Goal: Book appointment/travel/reservation

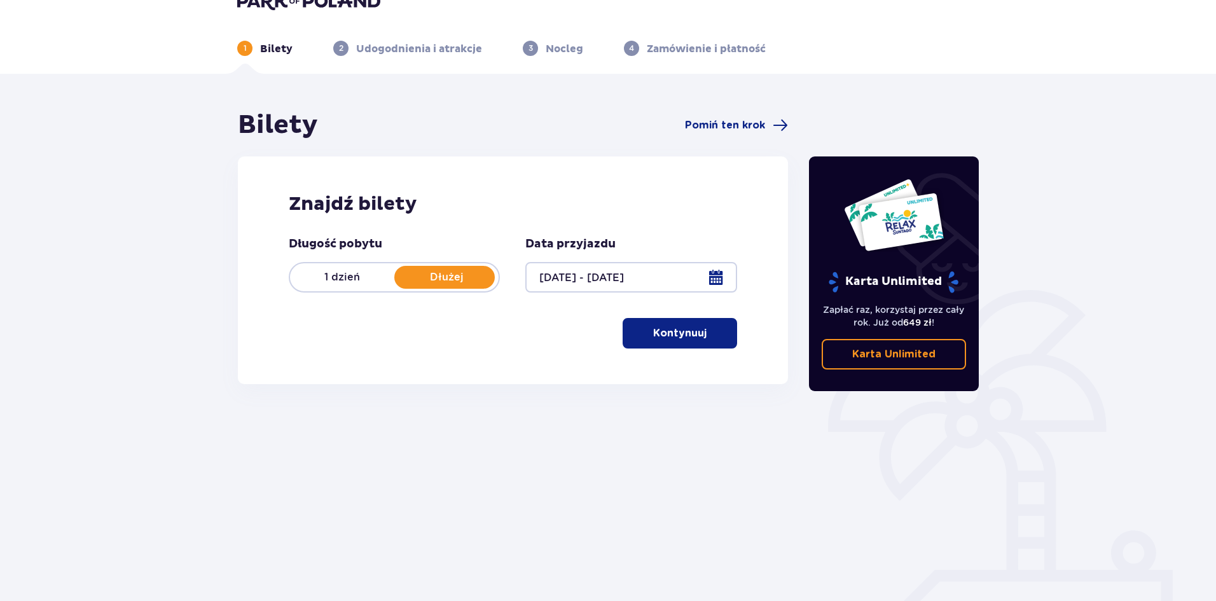
scroll to position [47, 0]
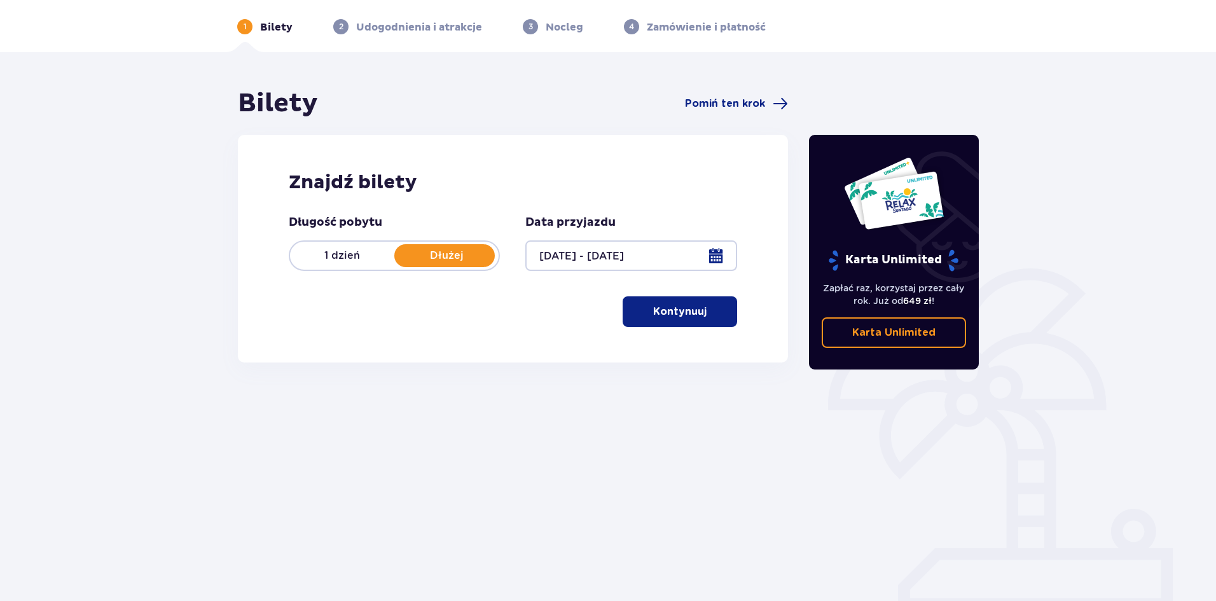
click at [675, 312] on p "Kontynuuj" at bounding box center [679, 312] width 53 height 14
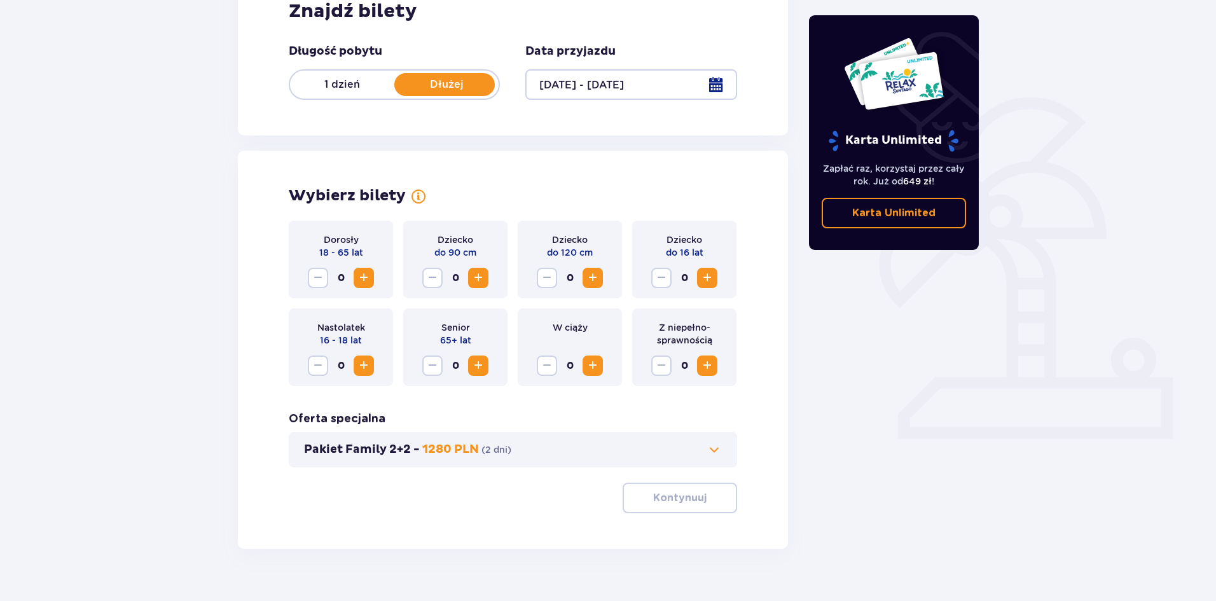
scroll to position [242, 0]
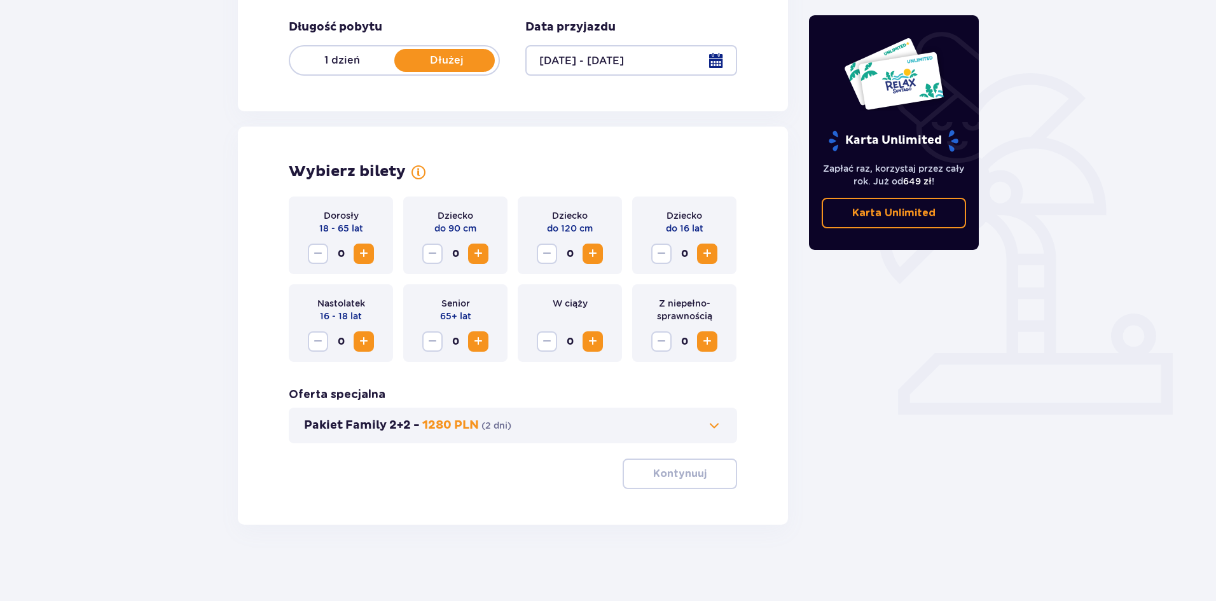
click at [359, 345] on span "Zwiększ" at bounding box center [363, 341] width 15 height 15
click at [653, 477] on p "Kontynuuj" at bounding box center [679, 474] width 53 height 14
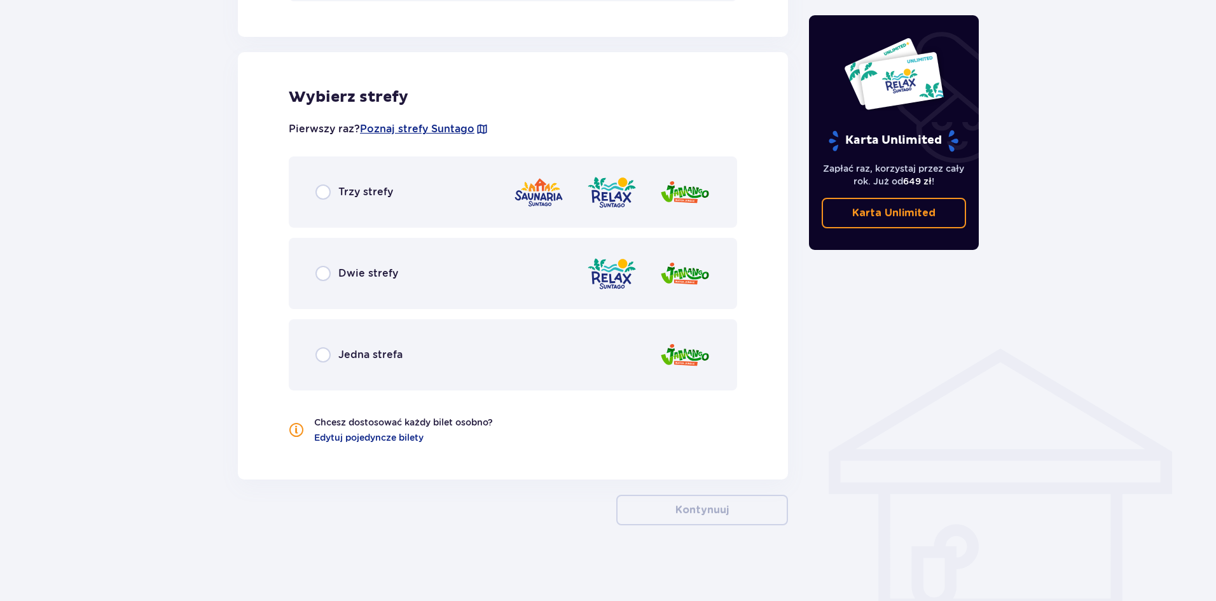
scroll to position [685, 0]
click at [323, 192] on input "radio" at bounding box center [322, 191] width 15 height 15
radio input "true"
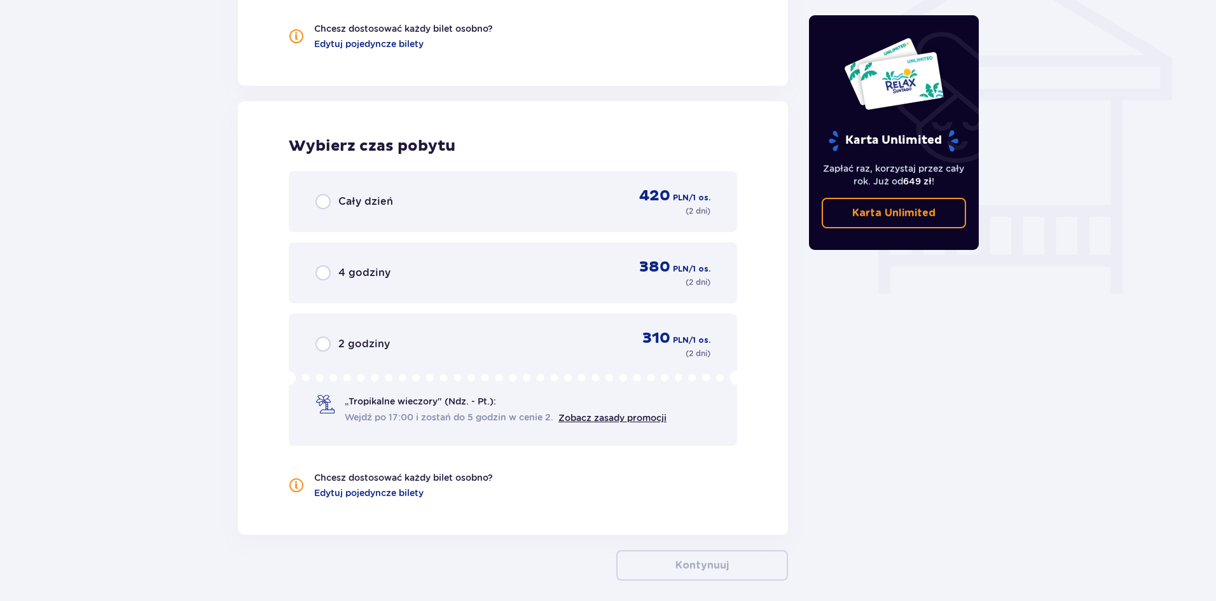
scroll to position [1134, 0]
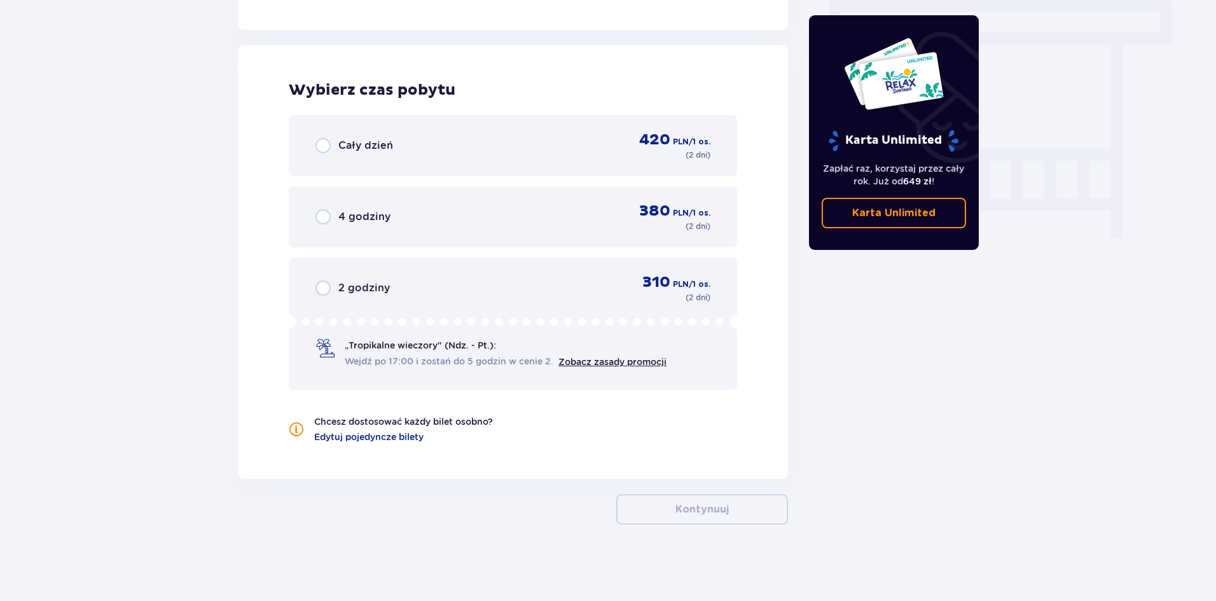
click at [322, 147] on input "radio" at bounding box center [322, 145] width 15 height 15
radio input "true"
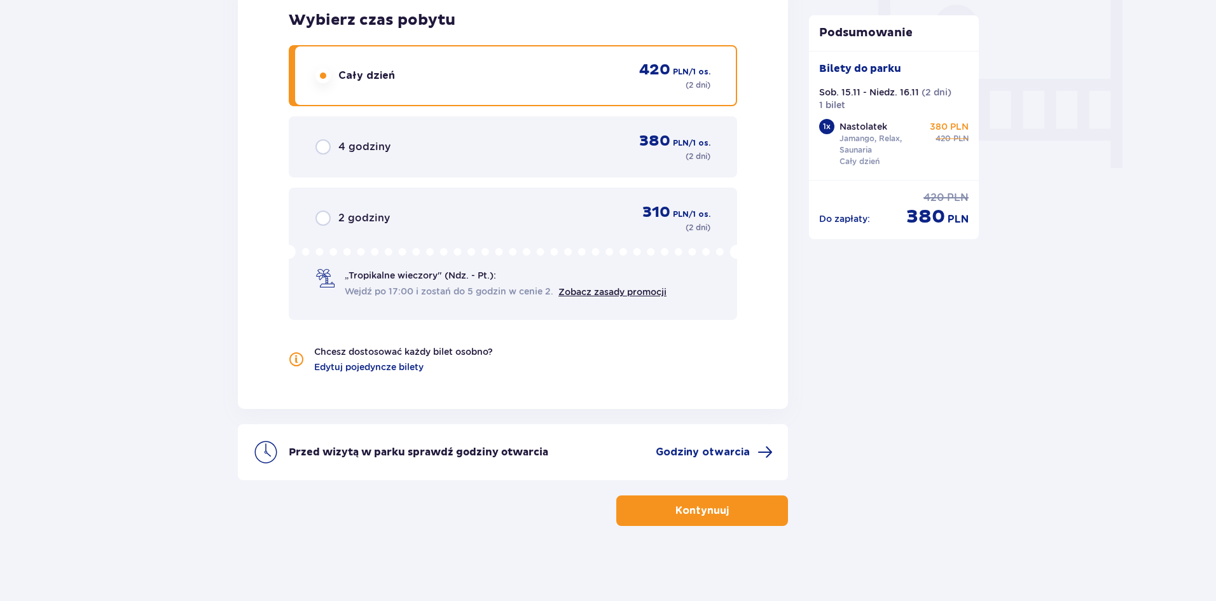
scroll to position [1205, 0]
click at [718, 502] on button "Kontynuuj" at bounding box center [702, 509] width 172 height 31
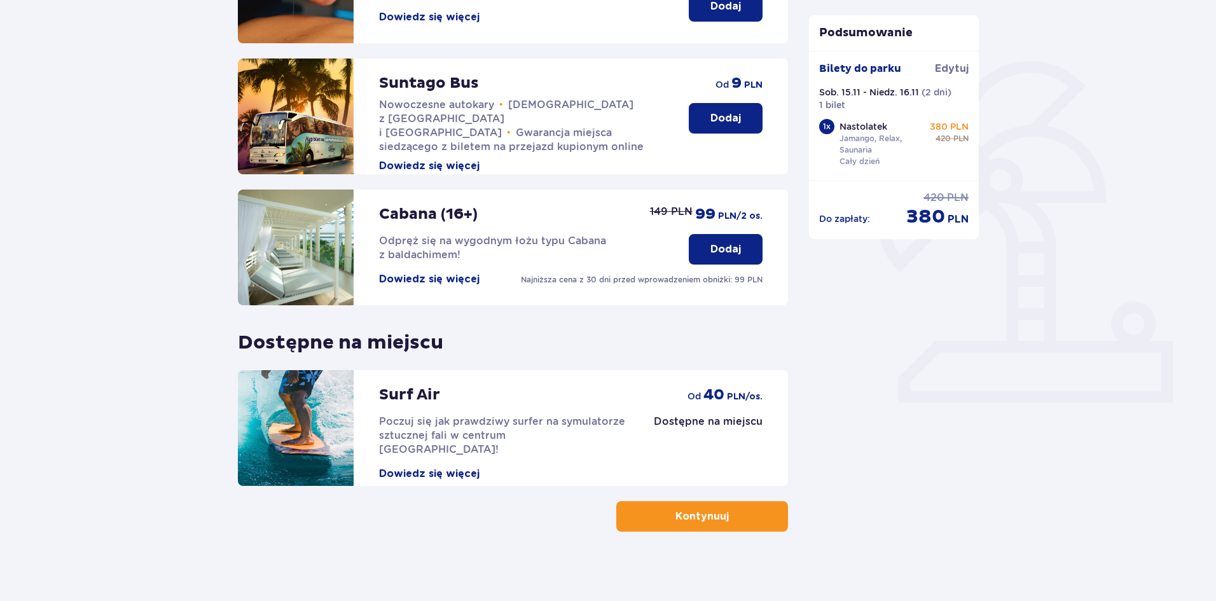
scroll to position [261, 0]
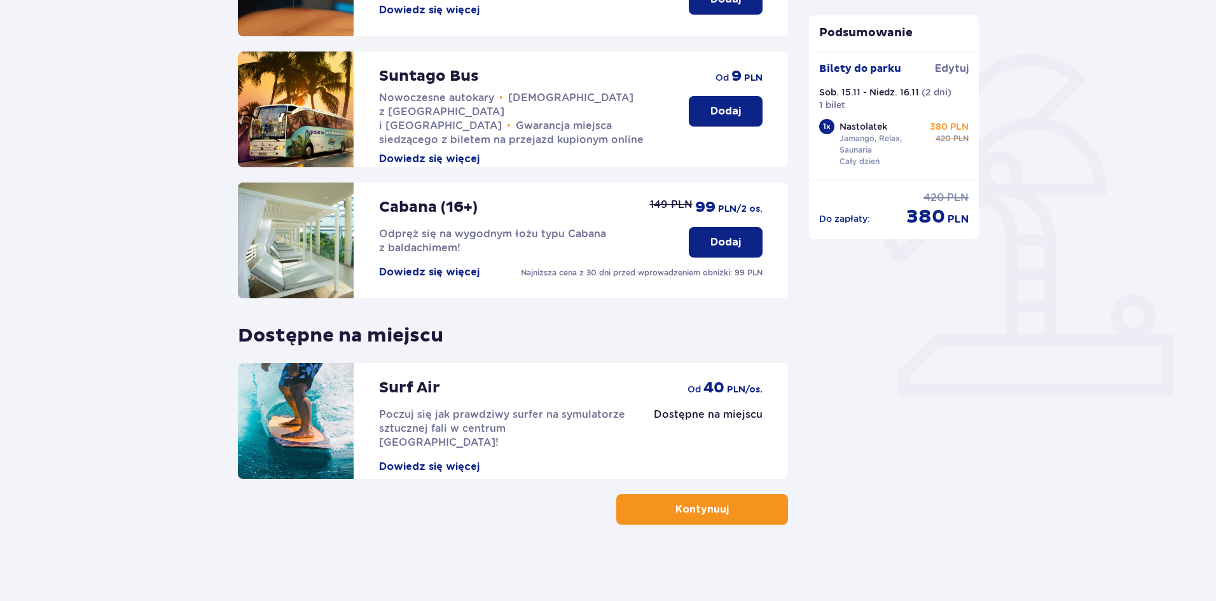
click at [678, 512] on p "Kontynuuj" at bounding box center [701, 509] width 53 height 14
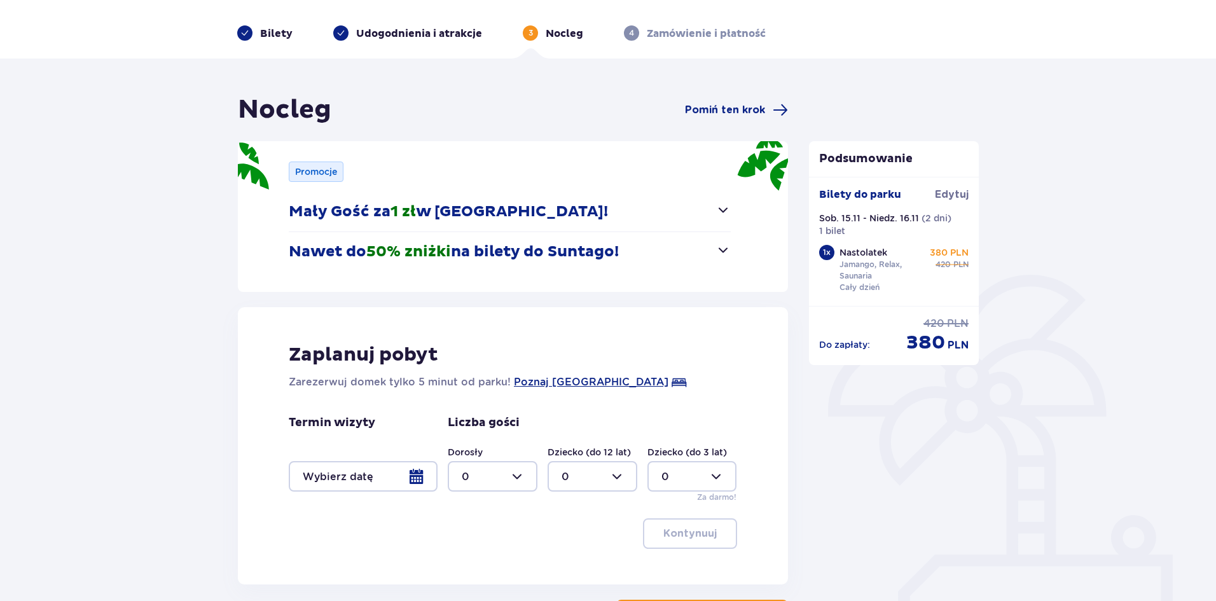
scroll to position [64, 0]
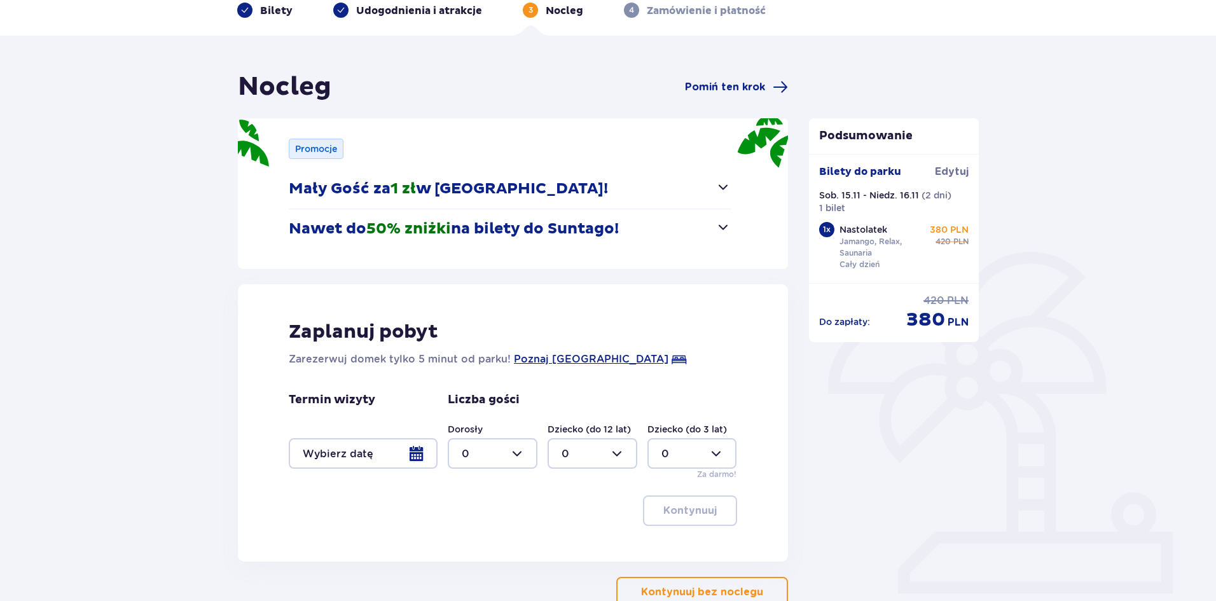
click at [671, 192] on button "Mały Gość za 1 zł w [GEOGRAPHIC_DATA]!" at bounding box center [510, 188] width 442 height 39
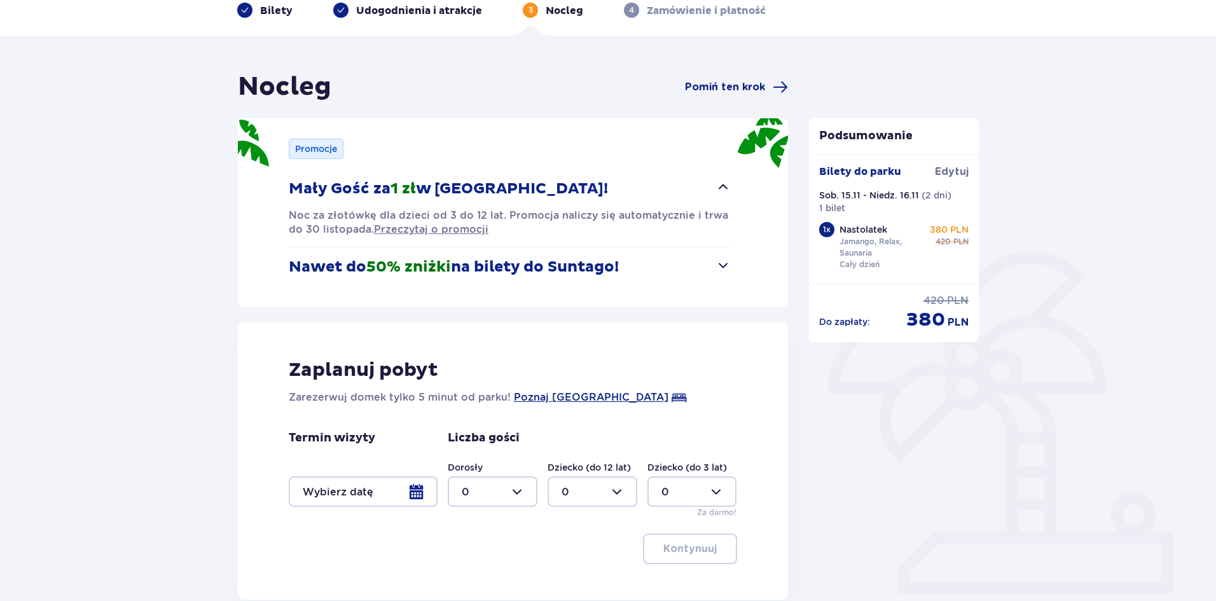
click at [672, 285] on button "Nawet do 50% zniżki na bilety do [GEOGRAPHIC_DATA]!" at bounding box center [510, 266] width 442 height 39
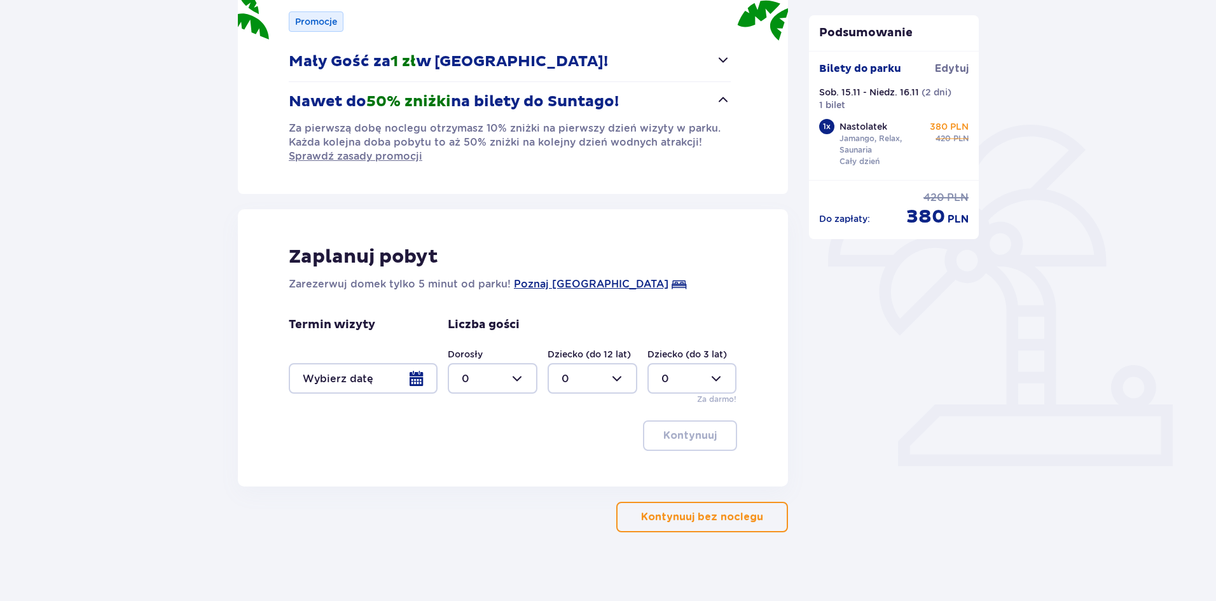
scroll to position [198, 0]
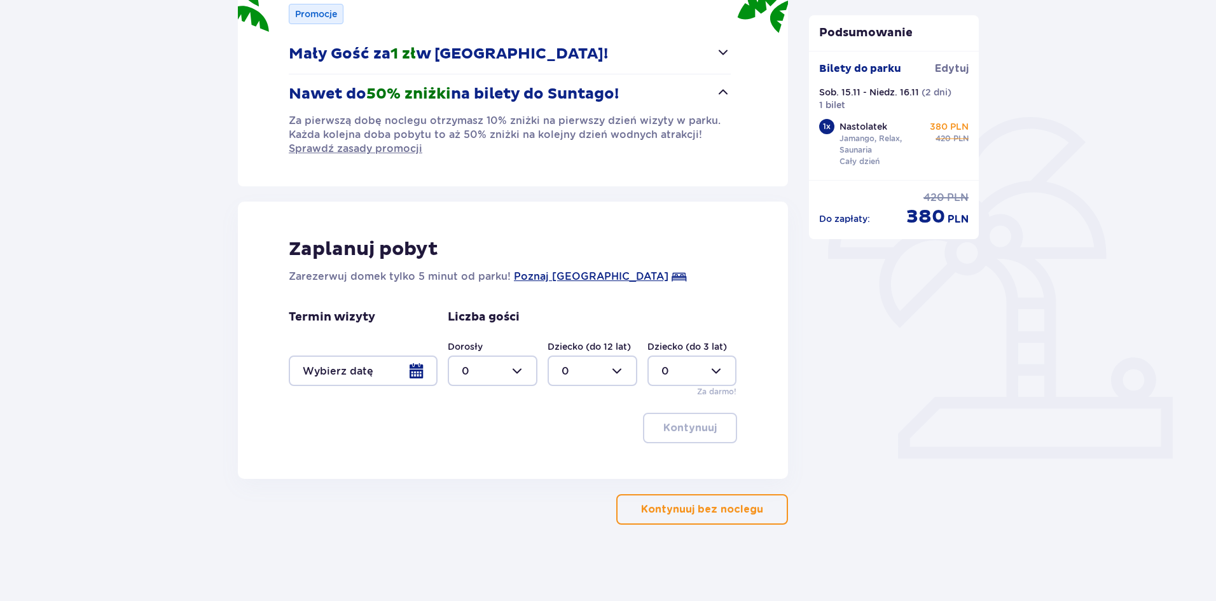
click at [395, 364] on div at bounding box center [363, 370] width 149 height 31
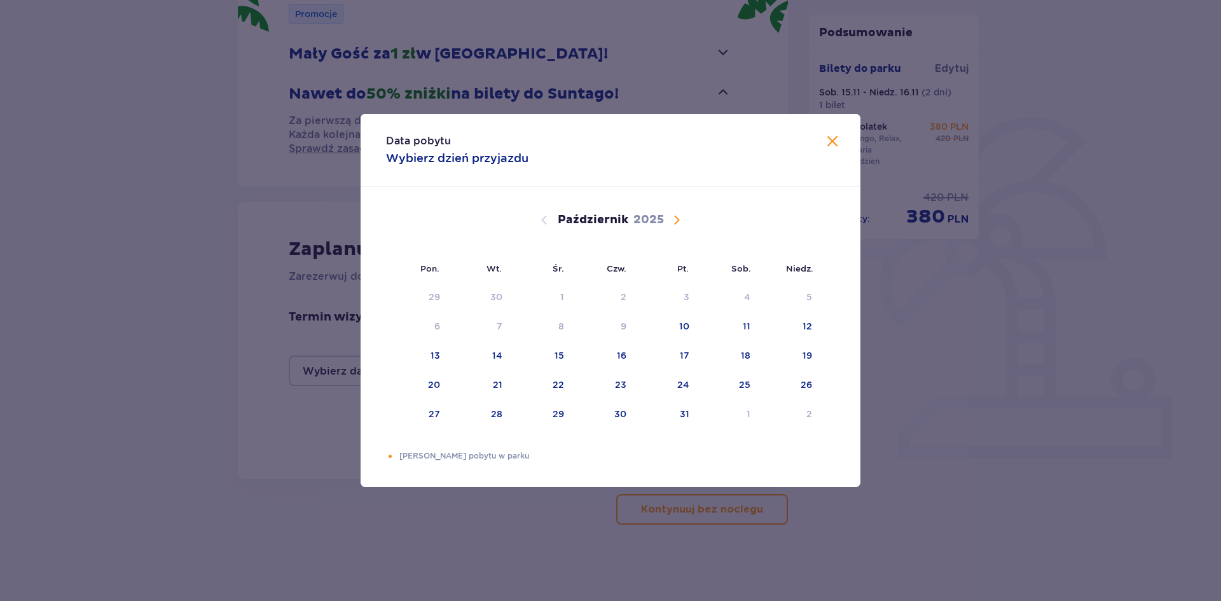
click at [678, 228] on button "Następny miesiąc" at bounding box center [676, 219] width 15 height 15
click at [731, 349] on div "15" at bounding box center [727, 356] width 62 height 28
click at [804, 362] on div "16" at bounding box center [789, 356] width 63 height 28
type input "[DATE] - [DATE]"
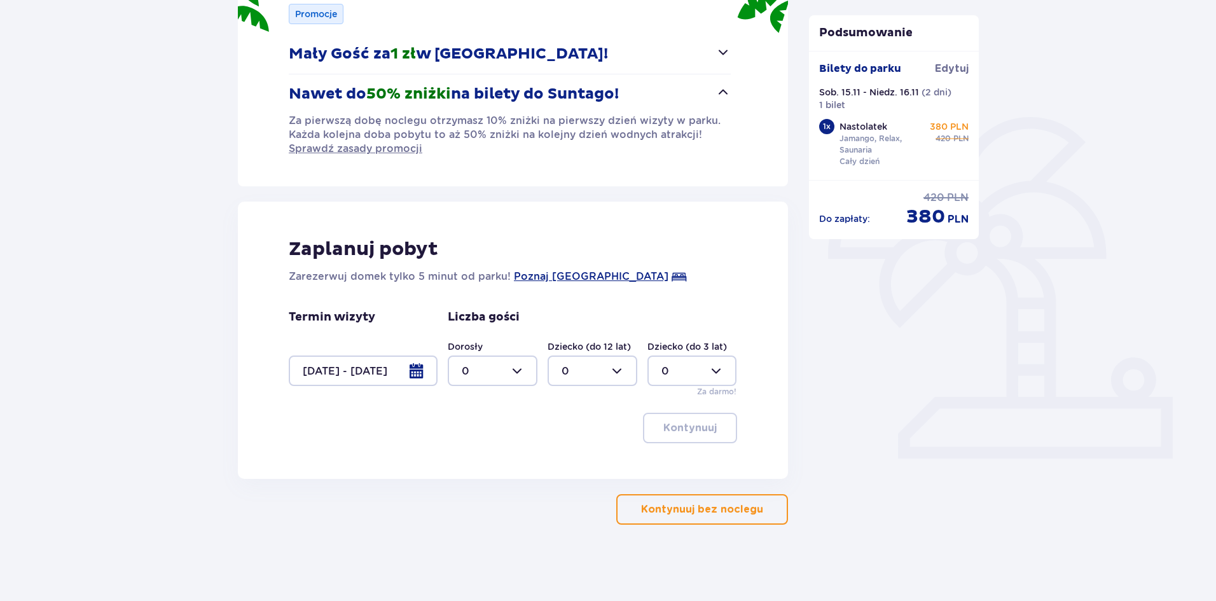
click at [521, 362] on div at bounding box center [493, 370] width 90 height 31
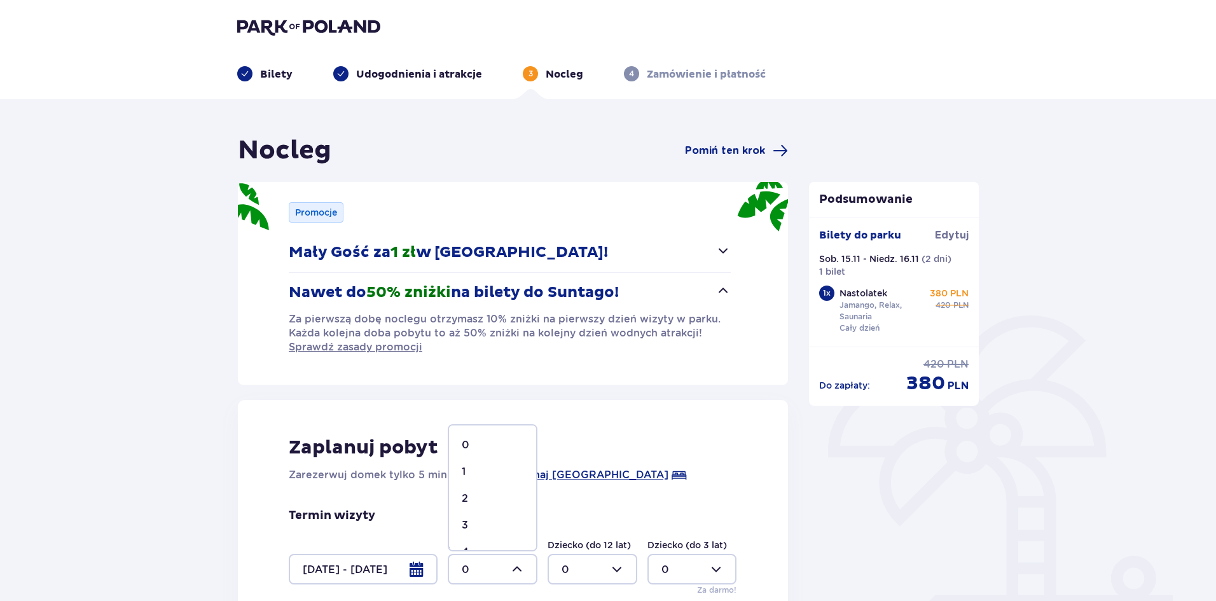
click at [477, 465] on div "1" at bounding box center [493, 472] width 62 height 14
type input "1"
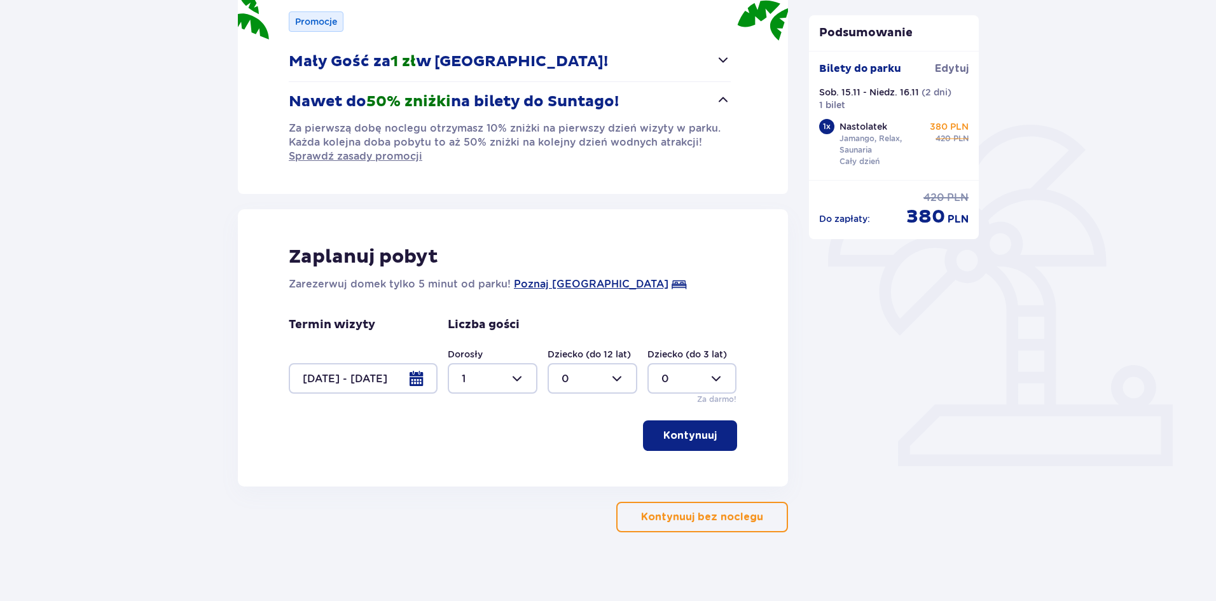
click at [685, 430] on p "Kontynuuj" at bounding box center [689, 436] width 53 height 14
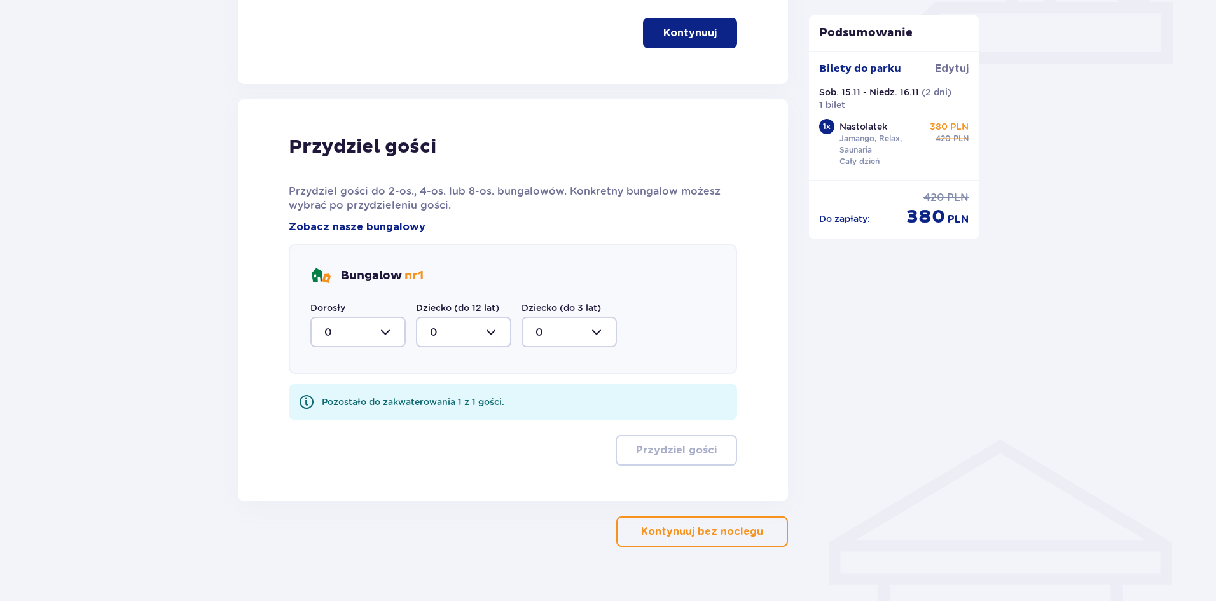
scroll to position [615, 0]
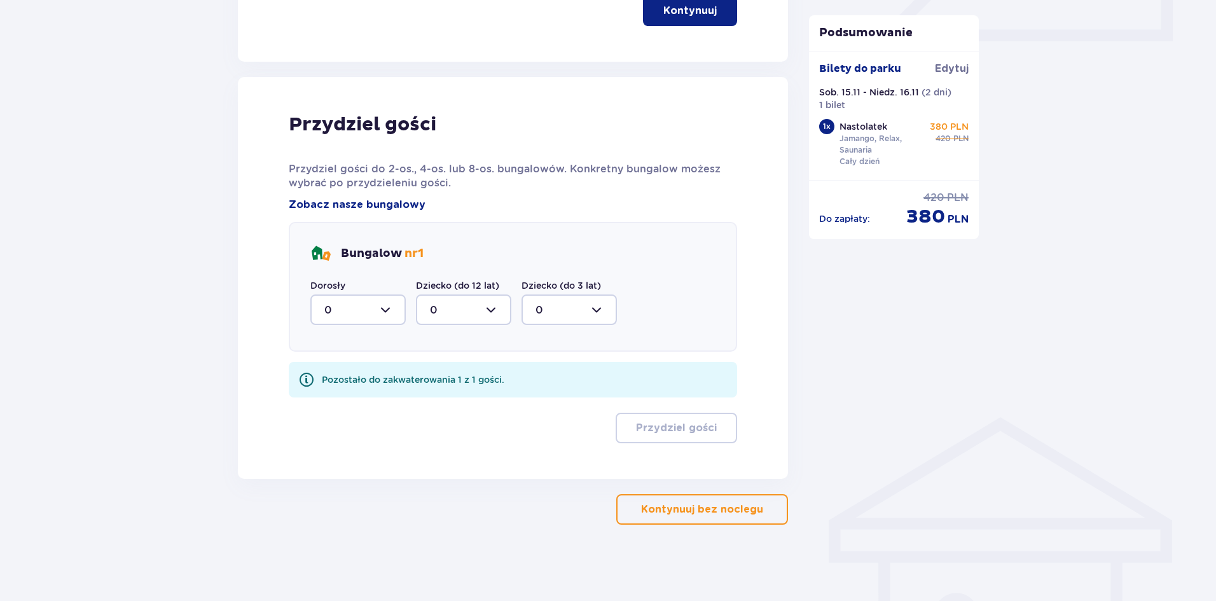
click at [369, 307] on div at bounding box center [357, 309] width 95 height 31
click at [355, 372] on div "1" at bounding box center [357, 375] width 67 height 14
type input "1"
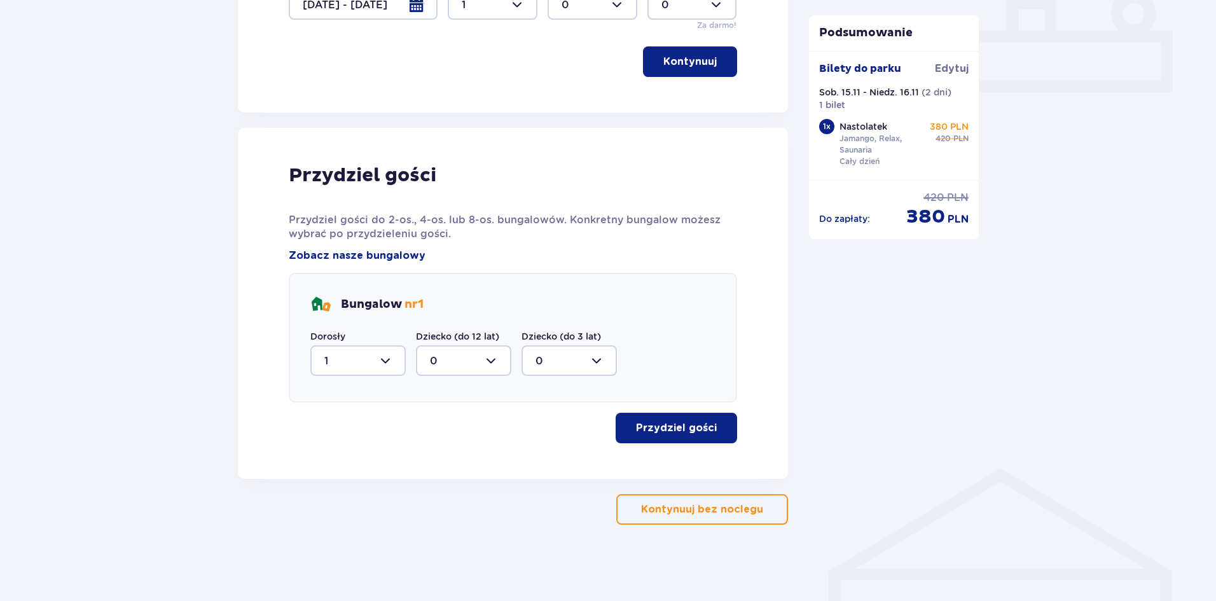
click at [676, 427] on p "Przydziel gości" at bounding box center [676, 428] width 81 height 14
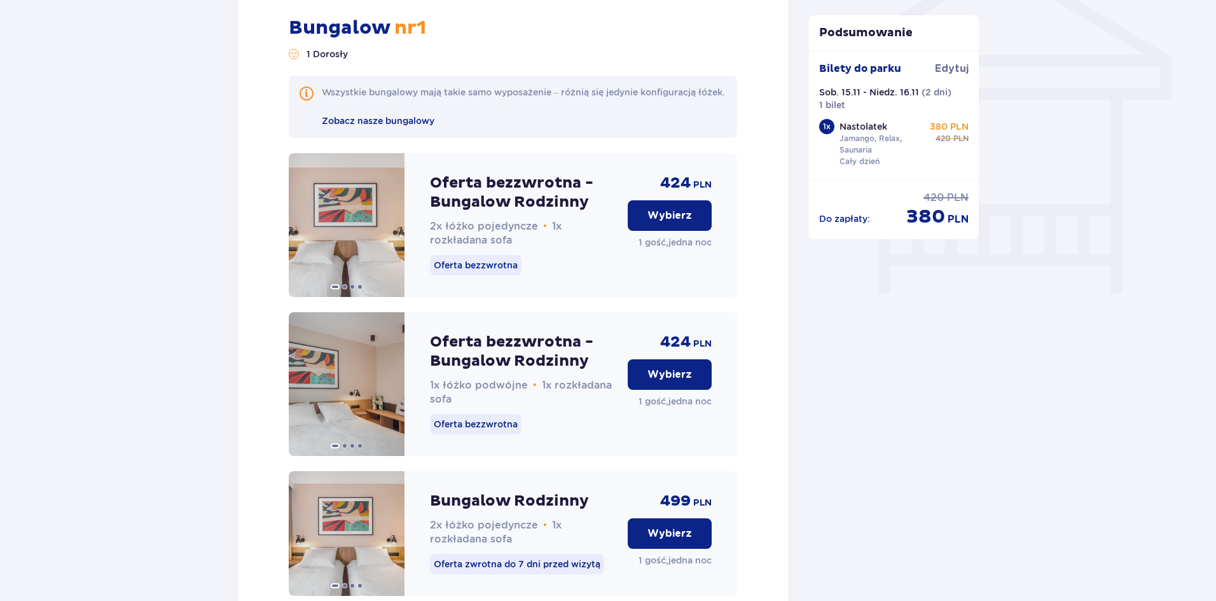
scroll to position [1107, 0]
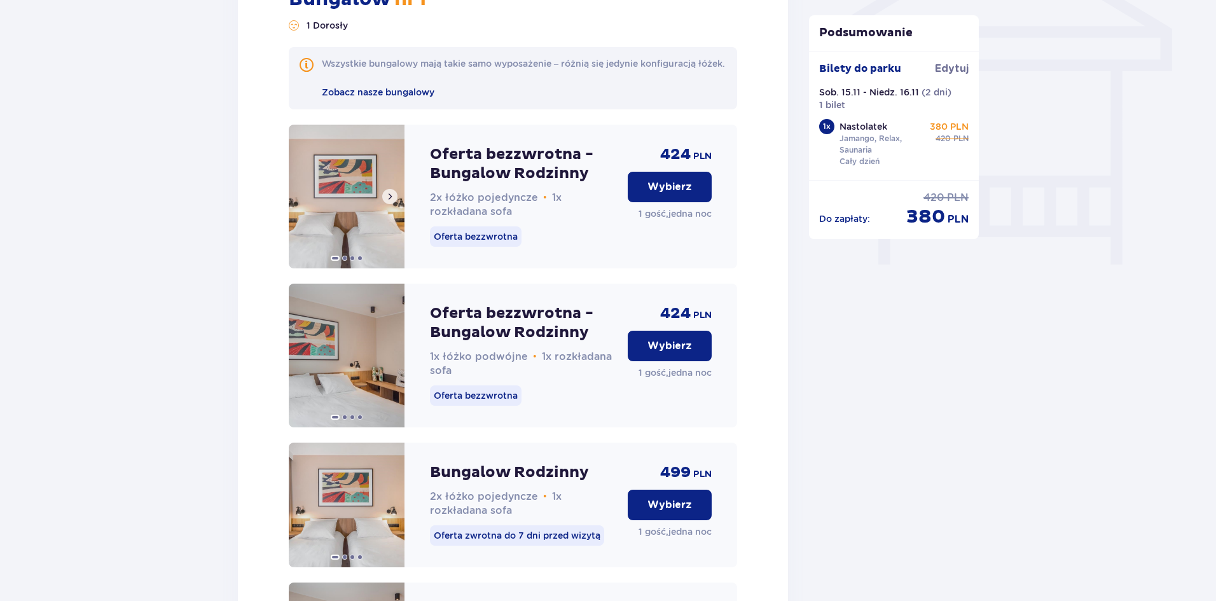
click at [390, 202] on span at bounding box center [390, 196] width 10 height 10
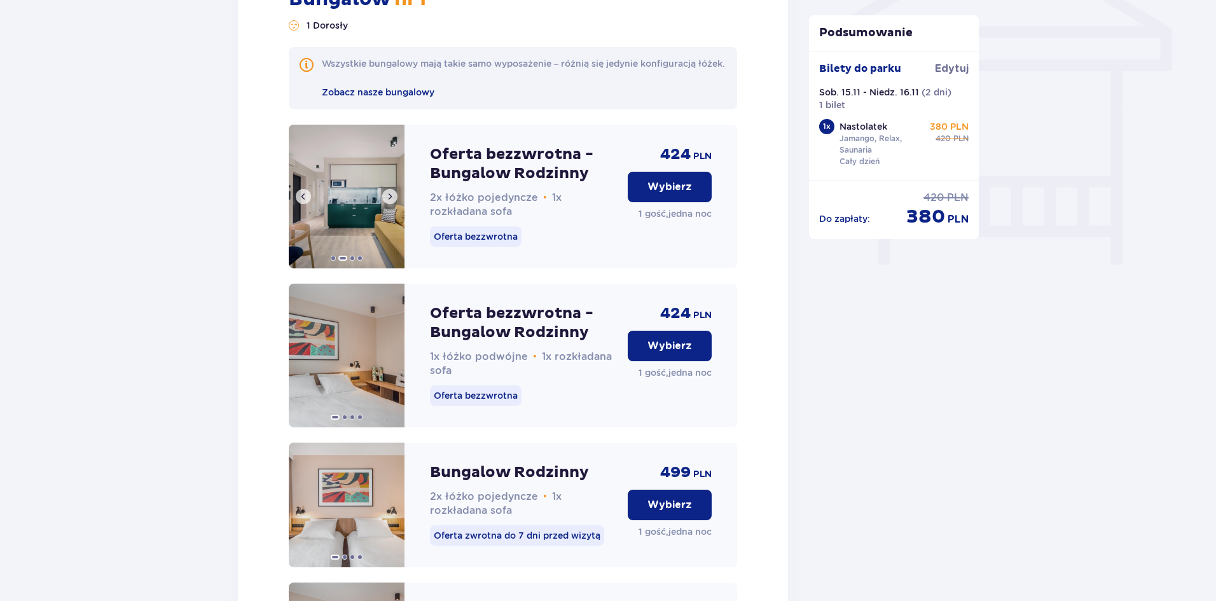
click at [390, 202] on span at bounding box center [390, 196] width 10 height 10
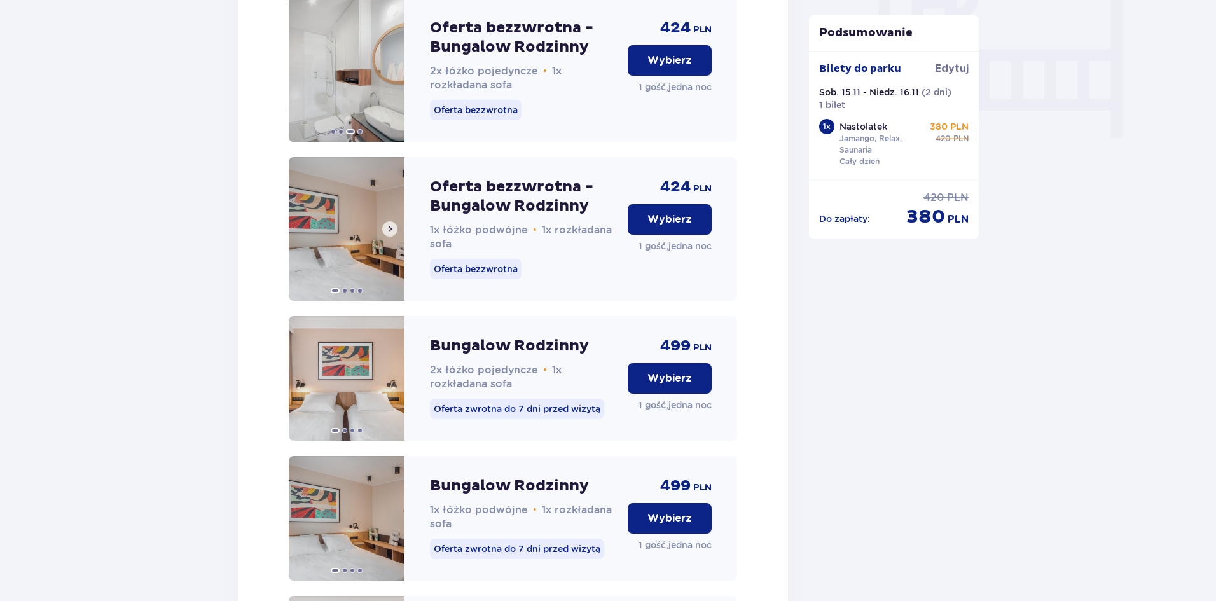
scroll to position [1234, 0]
click at [389, 233] on span at bounding box center [390, 228] width 10 height 10
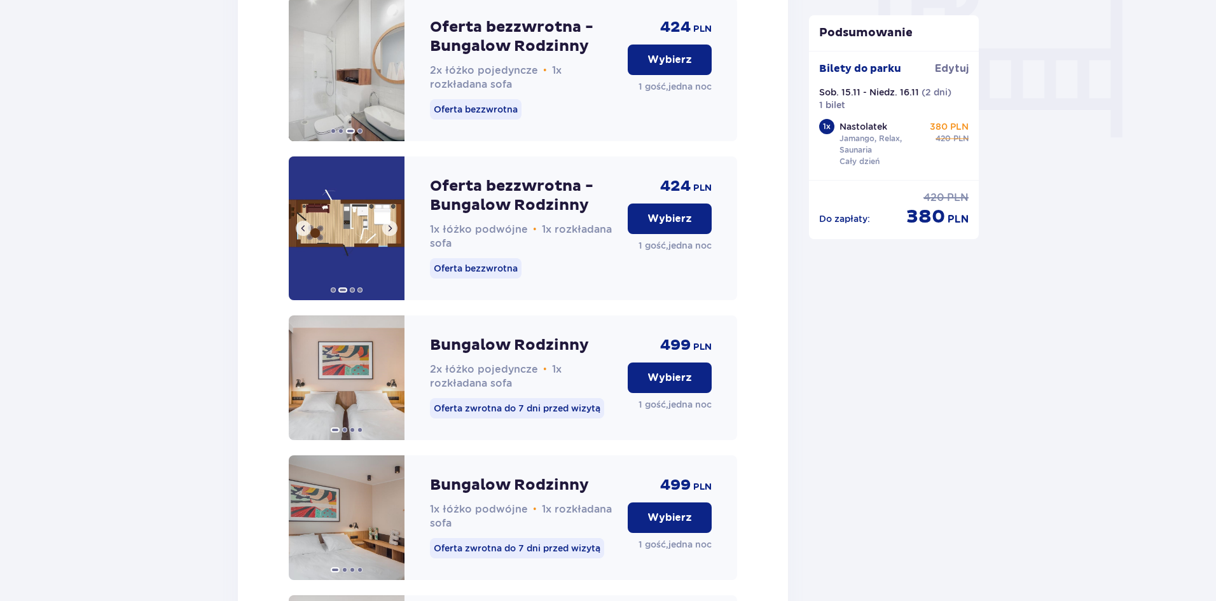
click at [389, 233] on span at bounding box center [390, 228] width 10 height 10
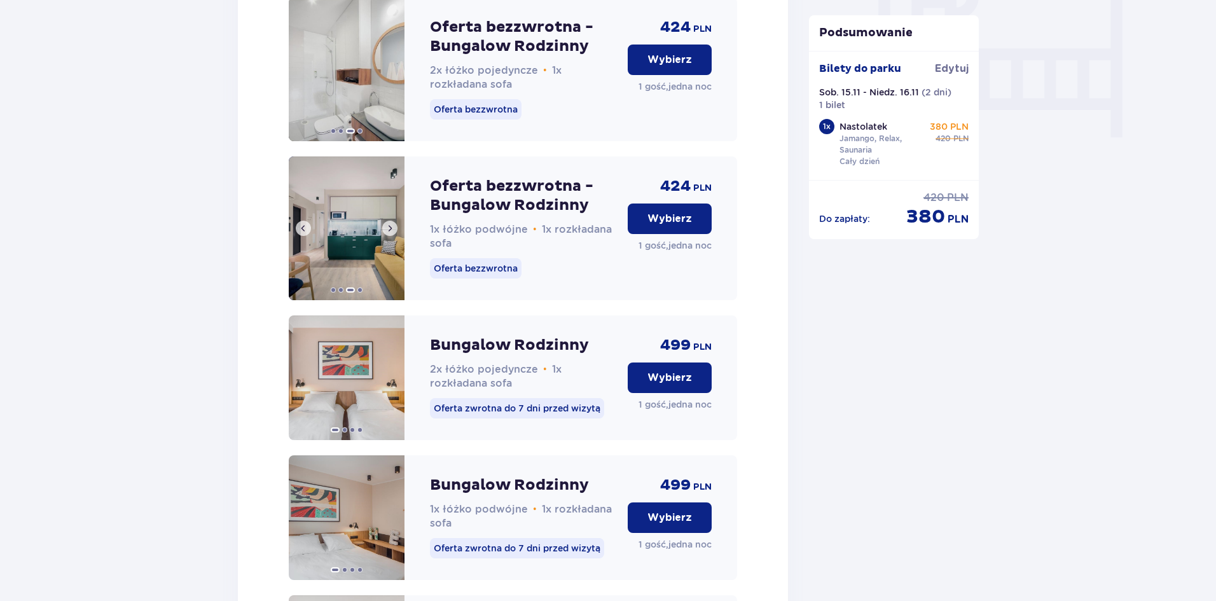
click at [389, 233] on span at bounding box center [390, 228] width 10 height 10
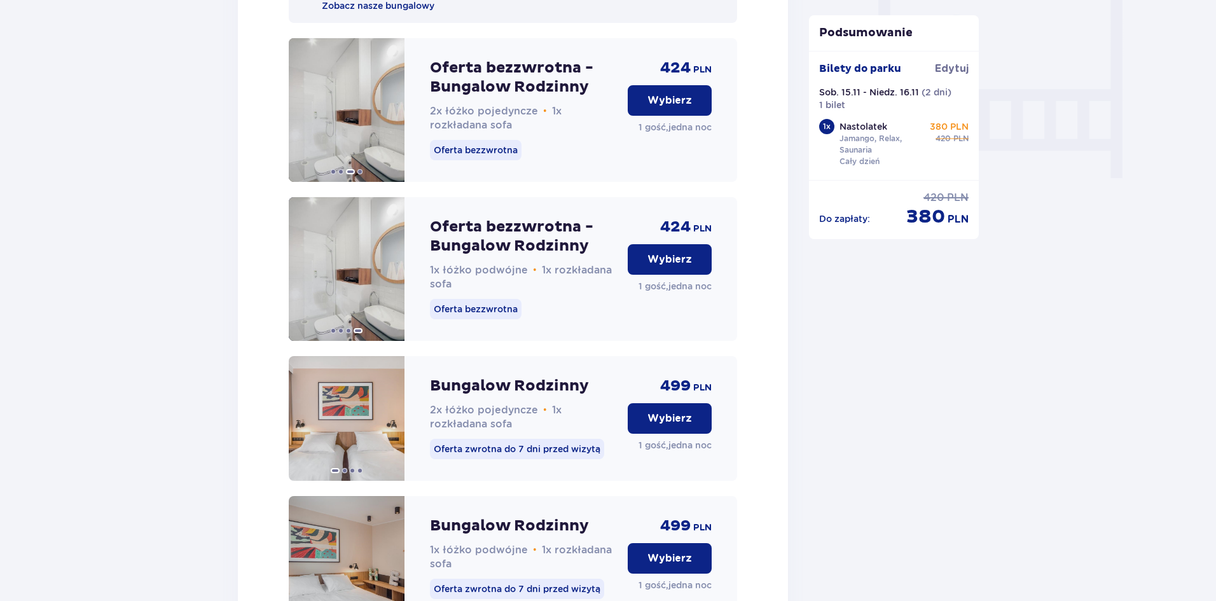
scroll to position [1170, 0]
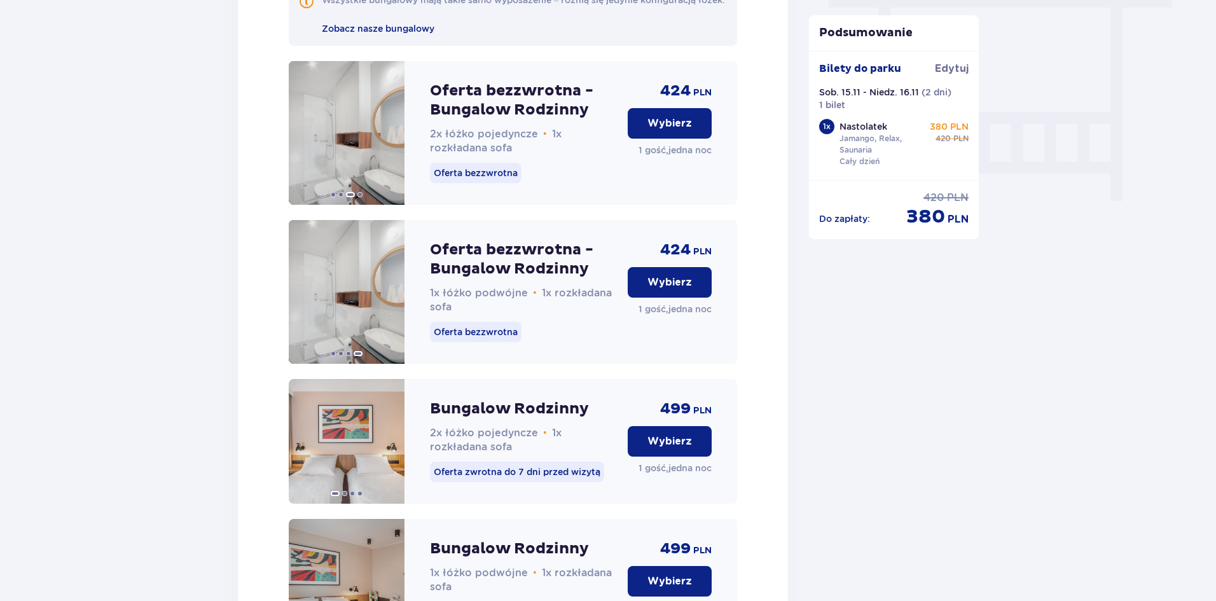
click at [661, 289] on p "Wybierz" at bounding box center [669, 282] width 45 height 14
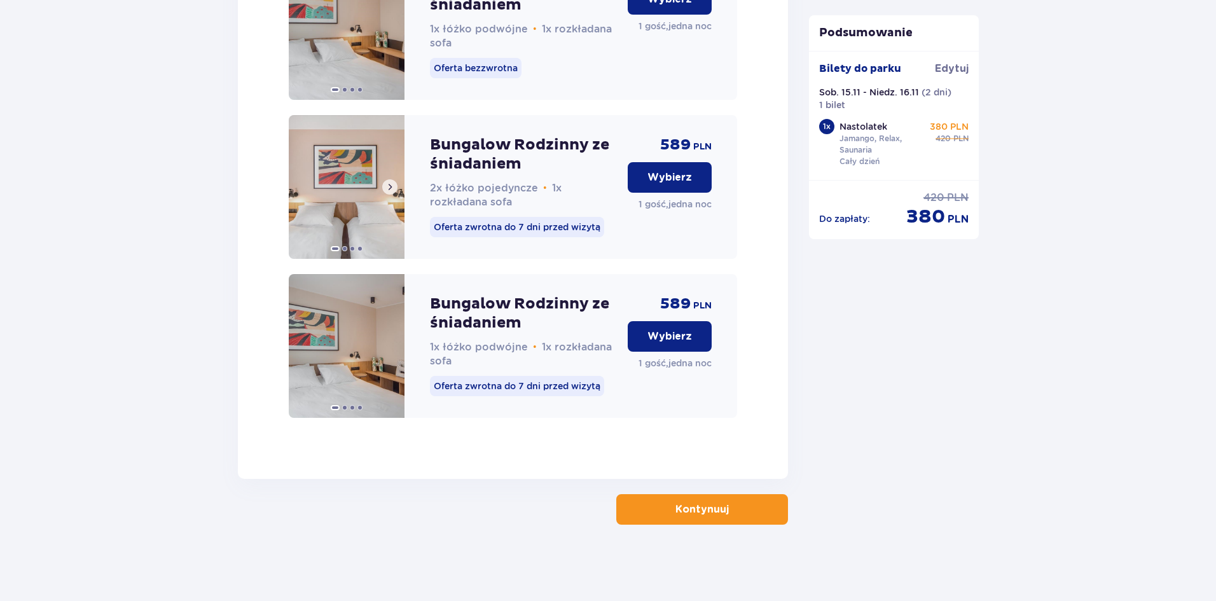
scroll to position [2083, 0]
click at [675, 516] on p "Kontynuuj" at bounding box center [701, 509] width 53 height 14
